Goal: Use online tool/utility

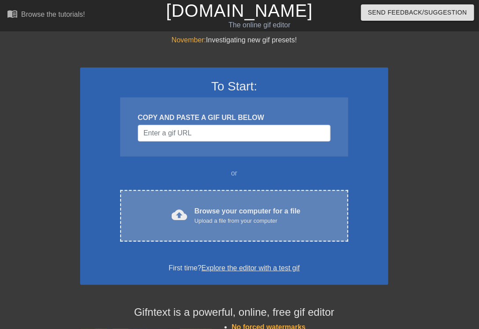
click at [239, 224] on div "Upload a file from your computer" at bounding box center [248, 220] width 106 height 9
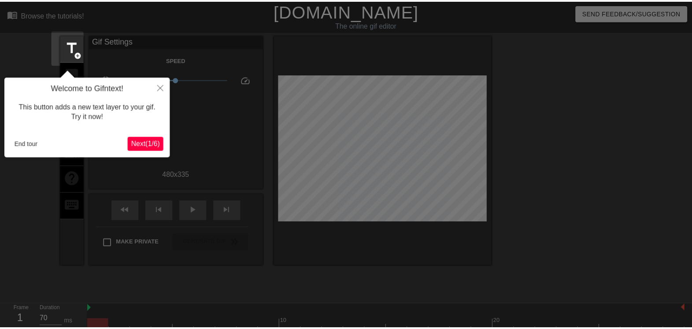
scroll to position [22, 0]
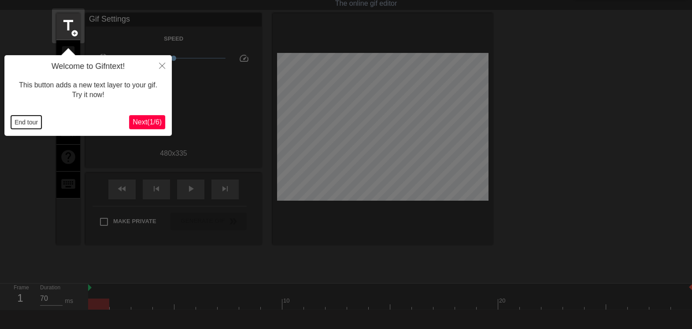
click at [17, 125] on button "End tour" at bounding box center [26, 121] width 30 height 13
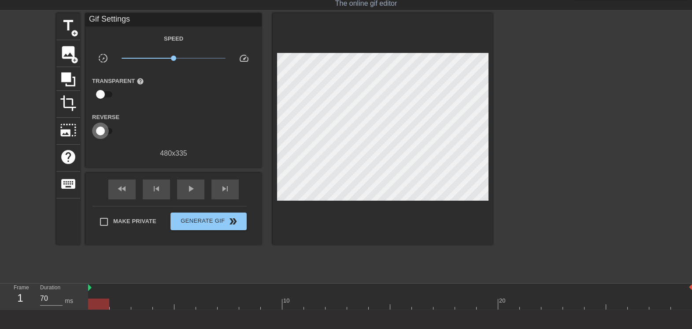
click at [100, 129] on input "checkbox" at bounding box center [100, 130] width 50 height 17
click at [102, 127] on input "checkbox" at bounding box center [109, 130] width 50 height 17
click at [102, 127] on input "checkbox" at bounding box center [100, 130] width 50 height 17
drag, startPoint x: 101, startPoint y: 300, endPoint x: -1, endPoint y: 332, distance: 107.0
click at [0, 328] on html "menu_book Browse the tutorials! [DOMAIN_NAME] The online gif editor Send Feedba…" at bounding box center [346, 174] width 692 height 392
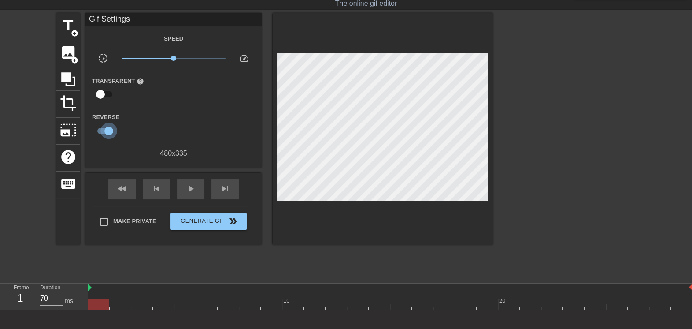
click at [110, 128] on input "checkbox" at bounding box center [109, 130] width 50 height 17
checkbox input "false"
click at [70, 51] on span "image" at bounding box center [68, 52] width 17 height 17
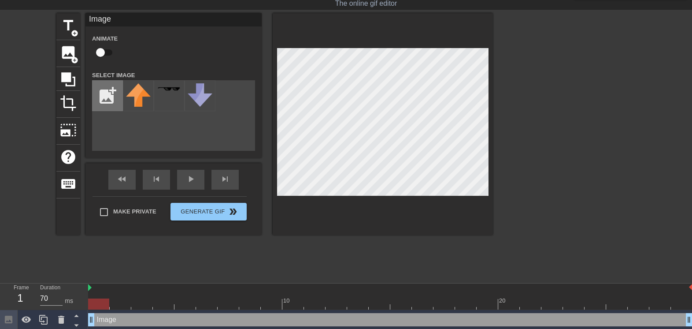
click at [109, 96] on input "file" at bounding box center [107, 96] width 30 height 30
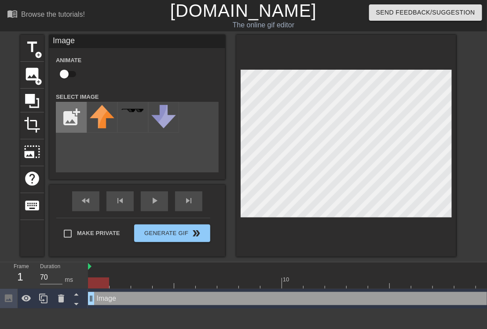
click at [66, 114] on input "file" at bounding box center [71, 117] width 30 height 30
type input "C:\fakepath\Screenshot_29-9-2025_185945_www.bing.com.jpeg"
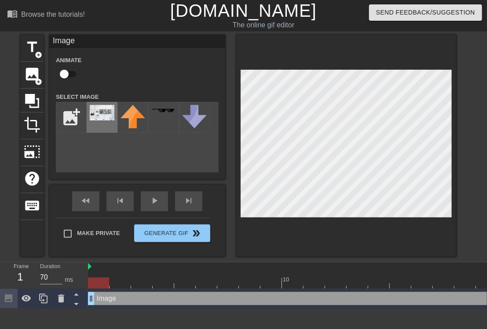
click at [112, 115] on img at bounding box center [102, 112] width 25 height 15
drag, startPoint x: 102, startPoint y: 283, endPoint x: 558, endPoint y: 272, distance: 455.9
click at [479, 272] on html "menu_book Browse the tutorials! [DOMAIN_NAME] The online gif editor Send Feedba…" at bounding box center [243, 154] width 487 height 308
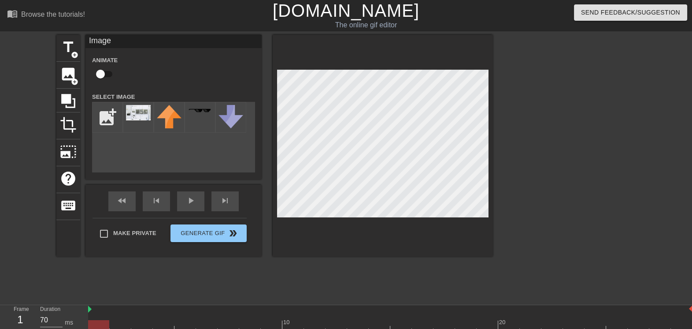
drag, startPoint x: 551, startPoint y: 323, endPoint x: 19, endPoint y: 330, distance: 531.6
click at [23, 328] on html "menu_book Browse the tutorials! [DOMAIN_NAME] The online gif editor Send Feedba…" at bounding box center [346, 175] width 692 height 351
click at [101, 233] on input "Make Private" at bounding box center [104, 233] width 18 height 18
checkbox input "true"
click at [274, 139] on div at bounding box center [383, 145] width 220 height 221
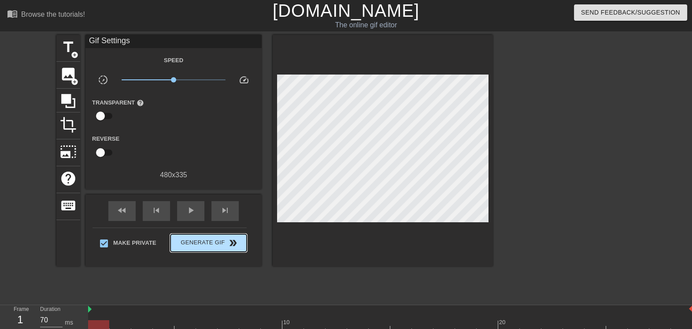
click at [206, 232] on div "Make Private Generate Gif double_arrow" at bounding box center [169, 244] width 154 height 35
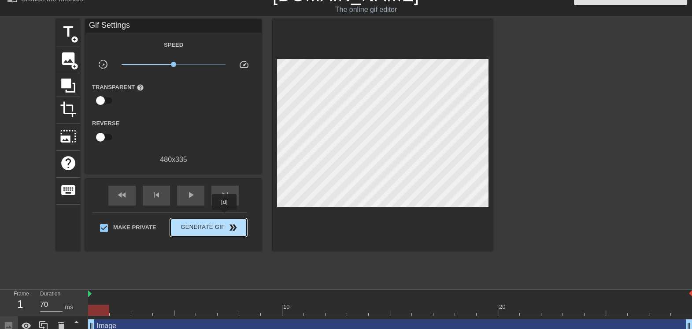
scroll to position [24, 0]
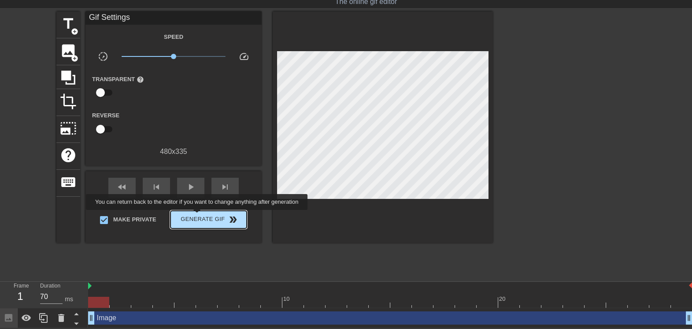
click at [198, 216] on span "Generate Gif double_arrow" at bounding box center [208, 219] width 69 height 11
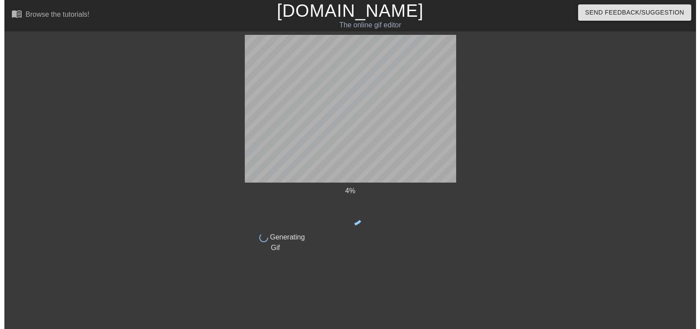
scroll to position [0, 0]
